Goal: Transaction & Acquisition: Download file/media

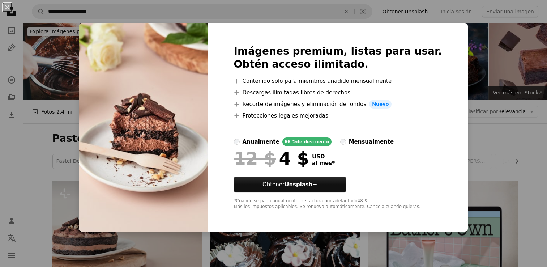
scroll to position [522, 0]
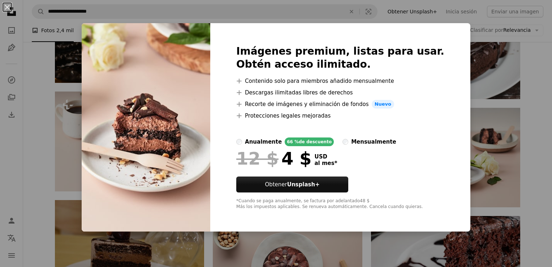
click at [464, 83] on div "An X shape Imágenes premium, listas para usar. Obtén acceso ilimitado. A plus s…" at bounding box center [276, 133] width 552 height 267
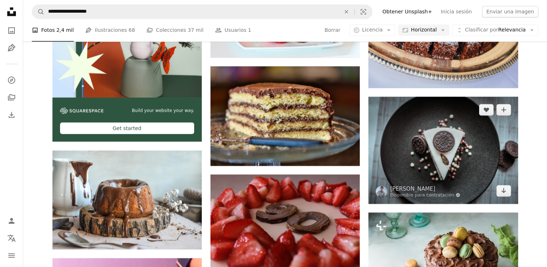
scroll to position [1319, 0]
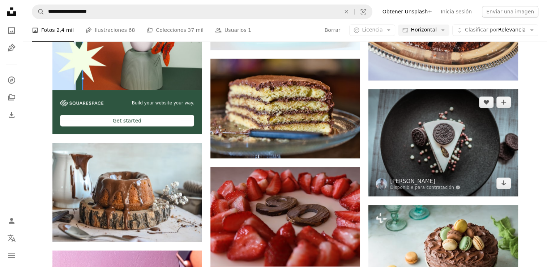
click at [466, 136] on img at bounding box center [442, 142] width 149 height 107
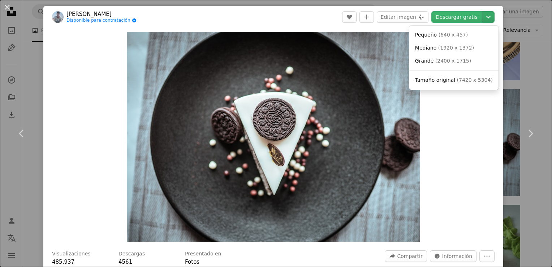
click at [483, 17] on icon "Chevron down" at bounding box center [489, 17] width 12 height 9
click at [448, 62] on span "( 2400 x 1715 )" at bounding box center [453, 61] width 36 height 6
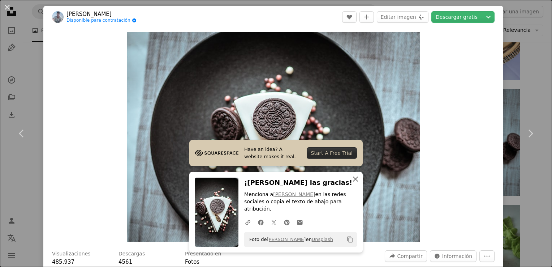
click at [355, 183] on icon "An X shape" at bounding box center [355, 178] width 9 height 9
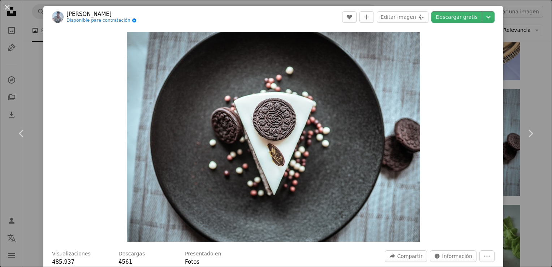
click at [524, 51] on div "An X shape Chevron left Chevron right [PERSON_NAME] Disponible para contratació…" at bounding box center [276, 133] width 552 height 267
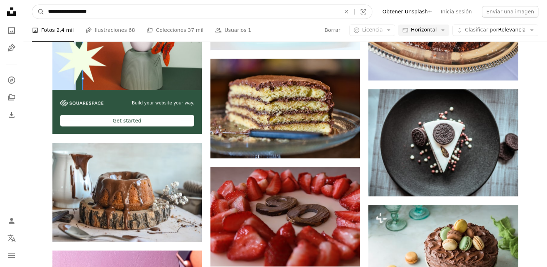
drag, startPoint x: 340, startPoint y: 12, endPoint x: 244, endPoint y: 12, distance: 96.1
click at [244, 12] on input "**********" at bounding box center [191, 12] width 294 height 14
type input "**********"
click at [32, 5] on button "A magnifying glass" at bounding box center [38, 12] width 12 height 14
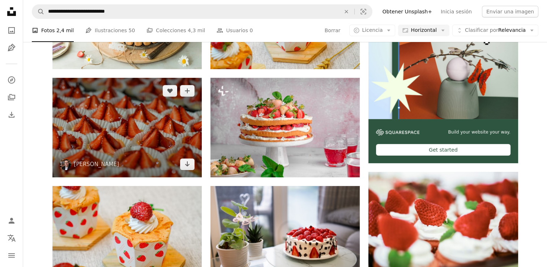
scroll to position [215, 0]
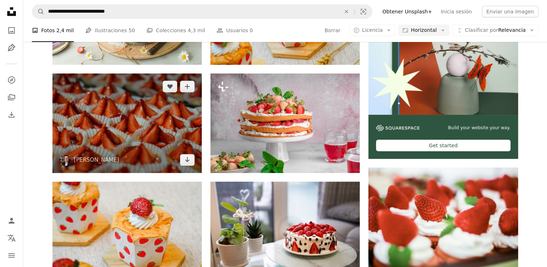
click at [143, 111] on img at bounding box center [126, 122] width 149 height 99
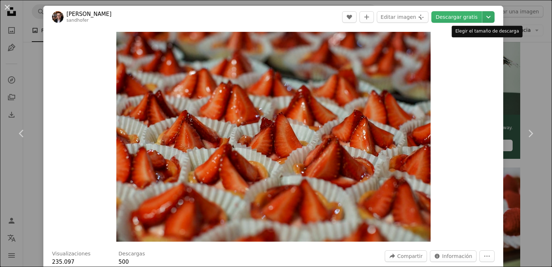
click at [483, 14] on icon "Chevron down" at bounding box center [489, 17] width 12 height 9
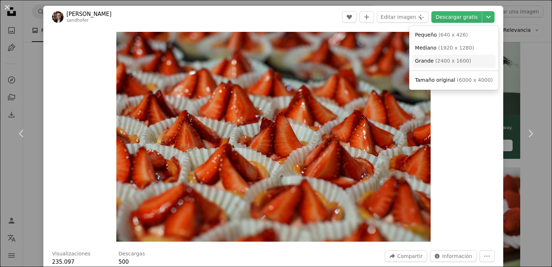
click at [435, 63] on span "( 2400 x 1600 )" at bounding box center [453, 61] width 36 height 6
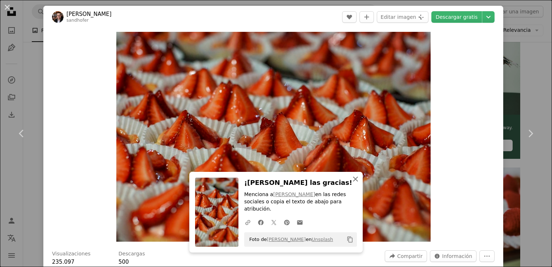
click at [355, 183] on icon "An X shape" at bounding box center [355, 178] width 9 height 9
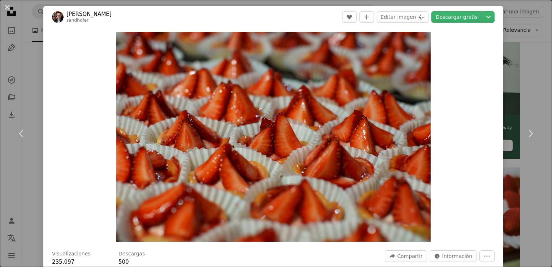
click at [478, 165] on div "Zoom in" at bounding box center [273, 136] width 460 height 217
click at [524, 39] on div "An X shape Chevron left Chevron right [PERSON_NAME] A heart A plus sign Editar …" at bounding box center [276, 133] width 552 height 267
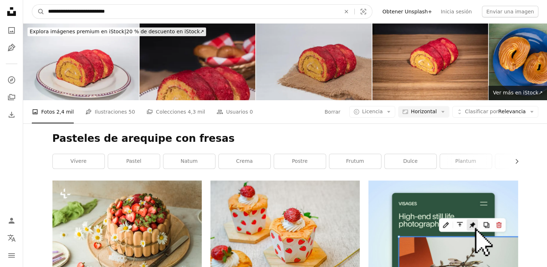
click at [228, 5] on input "**********" at bounding box center [191, 12] width 294 height 14
type input "**********"
click button "A magnifying glass" at bounding box center [38, 12] width 12 height 14
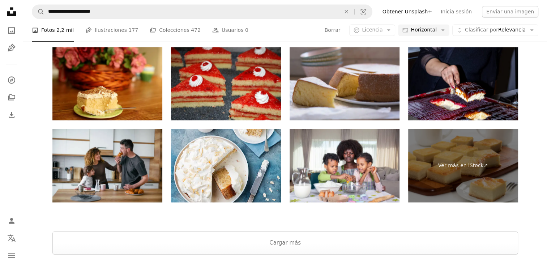
scroll to position [1189, 0]
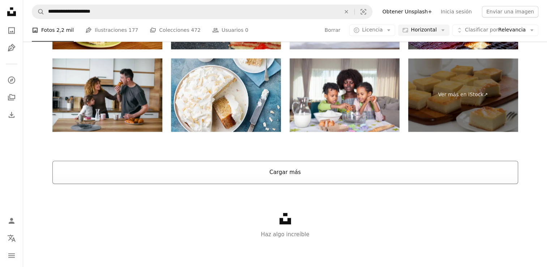
click at [247, 181] on button "Cargar más" at bounding box center [284, 171] width 465 height 23
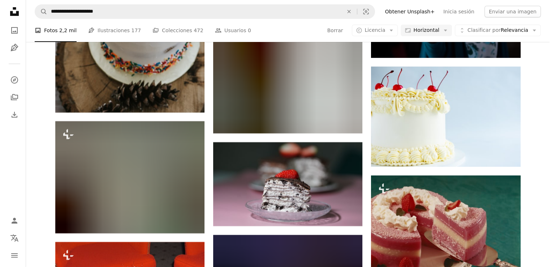
scroll to position [2625, 0]
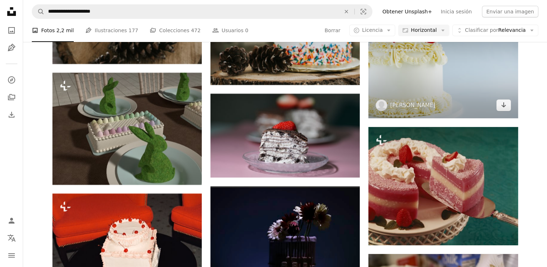
click at [449, 99] on img at bounding box center [442, 68] width 149 height 100
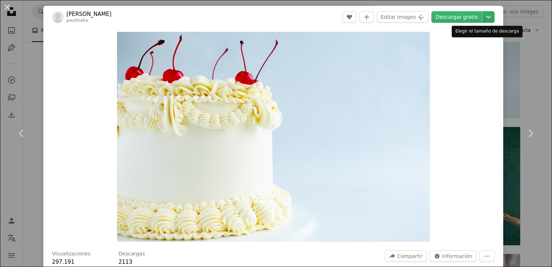
click at [485, 15] on icon "Chevron down" at bounding box center [489, 17] width 12 height 9
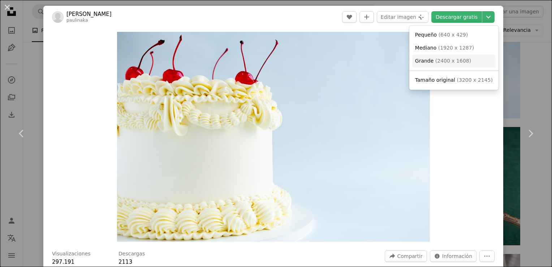
drag, startPoint x: 450, startPoint y: 59, endPoint x: 414, endPoint y: 60, distance: 35.8
click at [414, 60] on link "Grande ( 2400 x 1608 )" at bounding box center [453, 61] width 83 height 13
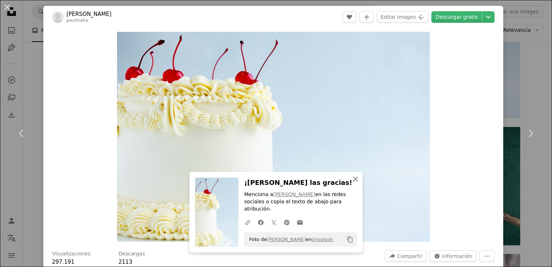
click at [351, 183] on icon "An X shape" at bounding box center [355, 178] width 9 height 9
